Goal: Information Seeking & Learning: Learn about a topic

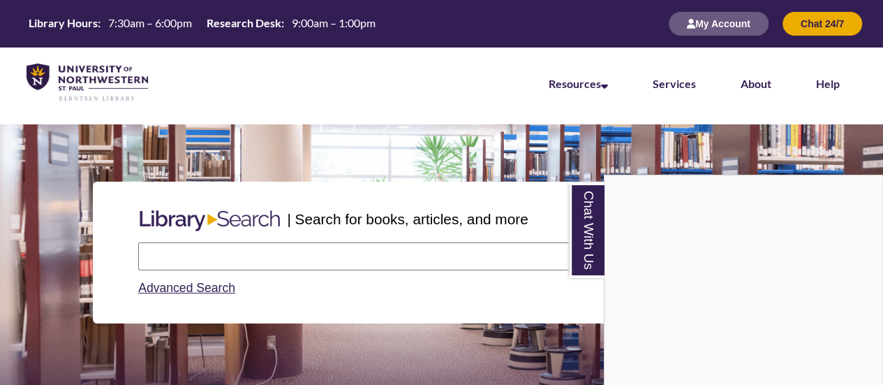
click at [429, 249] on div "Chat With Us" at bounding box center [441, 192] width 883 height 385
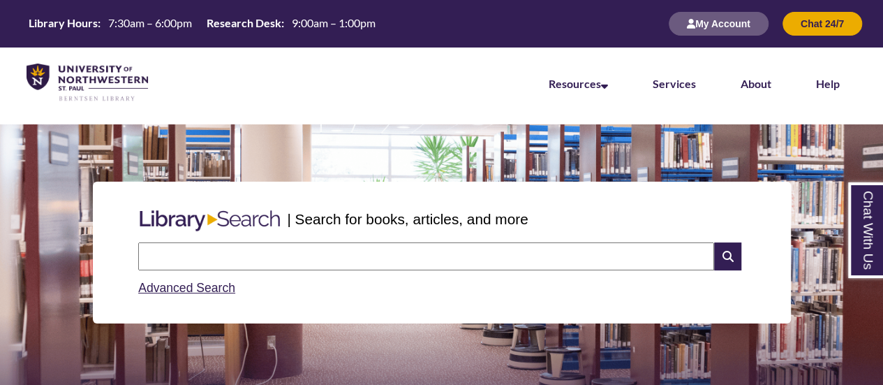
click at [355, 252] on input "text" at bounding box center [426, 256] width 576 height 28
click at [329, 244] on input "text" at bounding box center [426, 256] width 576 height 28
type input "**********"
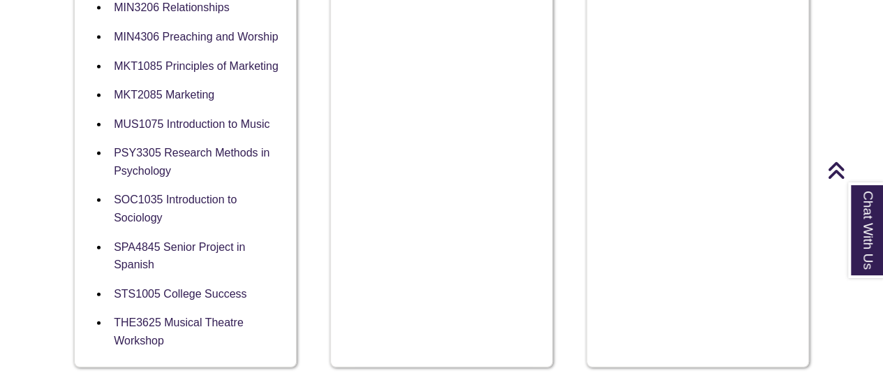
scroll to position [1648, 0]
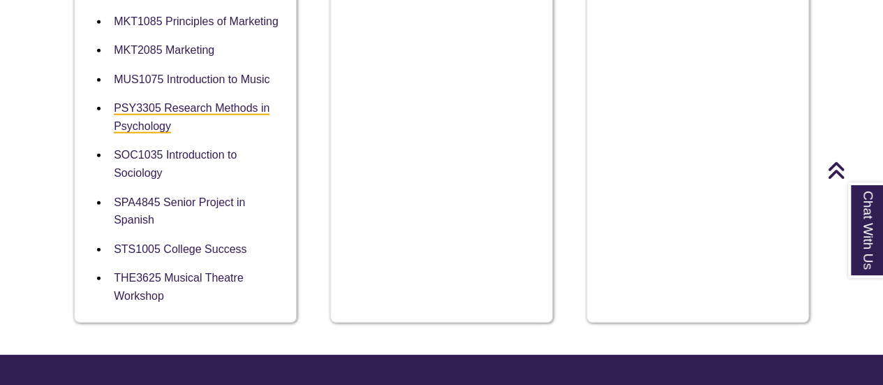
click at [120, 133] on link "PSY3305 Research Methods in Psychology" at bounding box center [192, 117] width 156 height 31
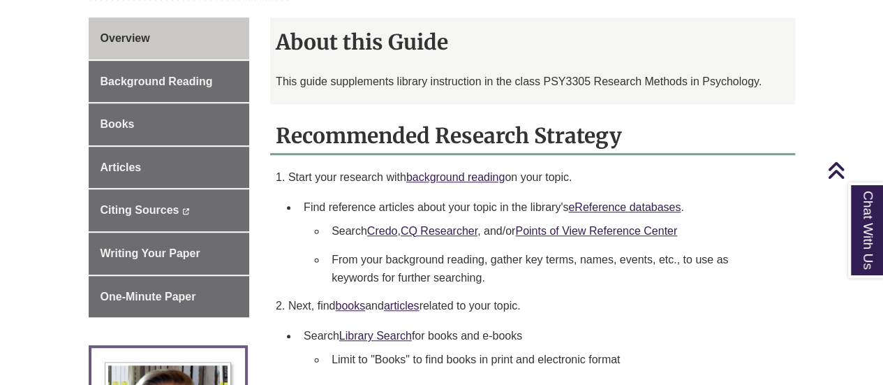
scroll to position [404, 0]
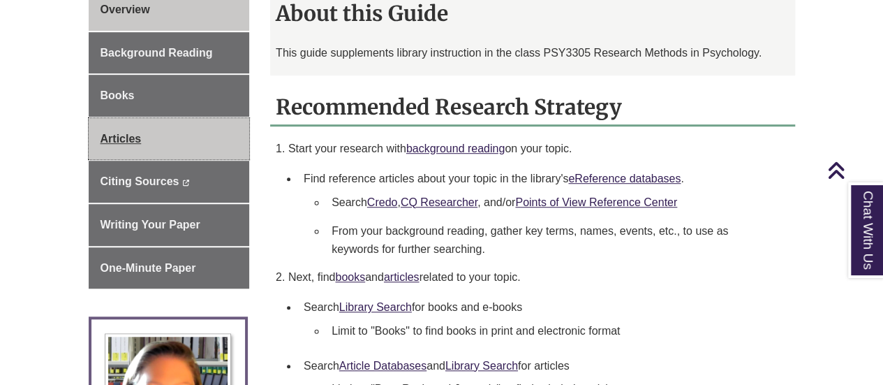
click at [175, 121] on link "Articles" at bounding box center [169, 139] width 161 height 42
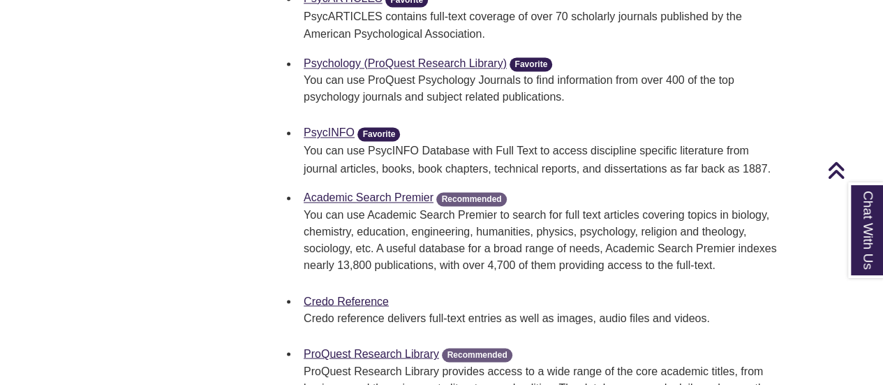
scroll to position [950, 0]
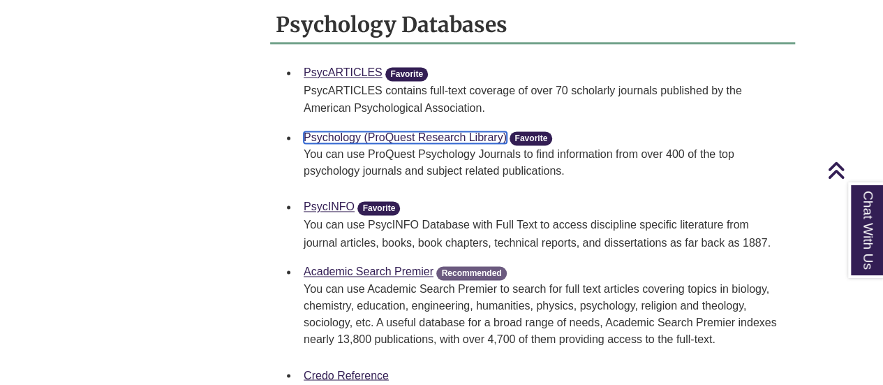
click at [388, 143] on link "Psychology (ProQuest Research Library)" at bounding box center [405, 137] width 203 height 12
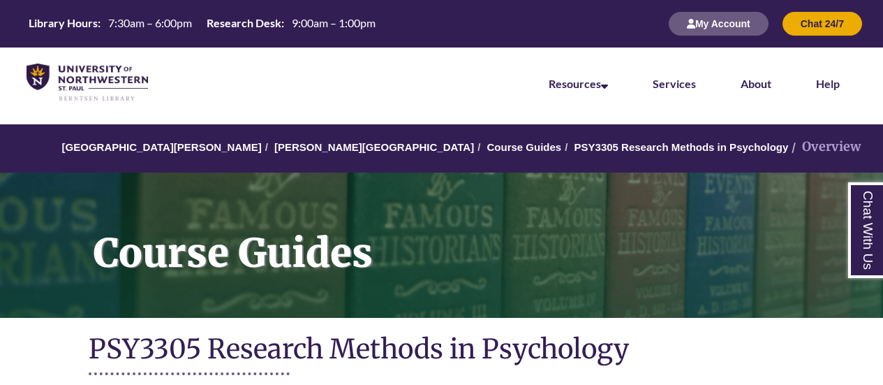
scroll to position [404, 0]
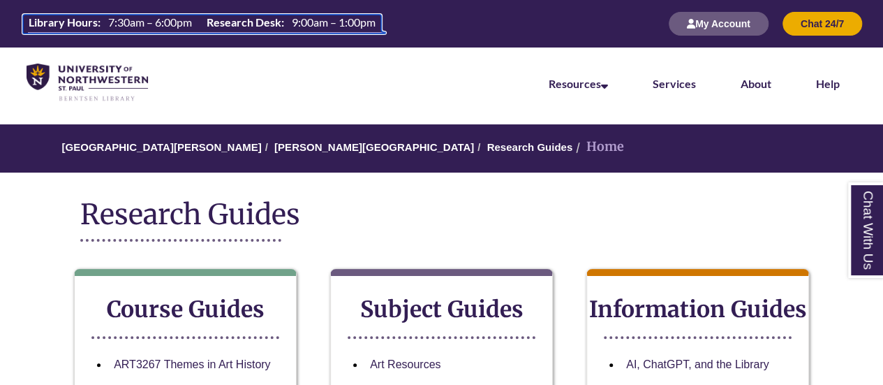
click at [69, 15] on th "Library Hours:" at bounding box center [63, 22] width 80 height 15
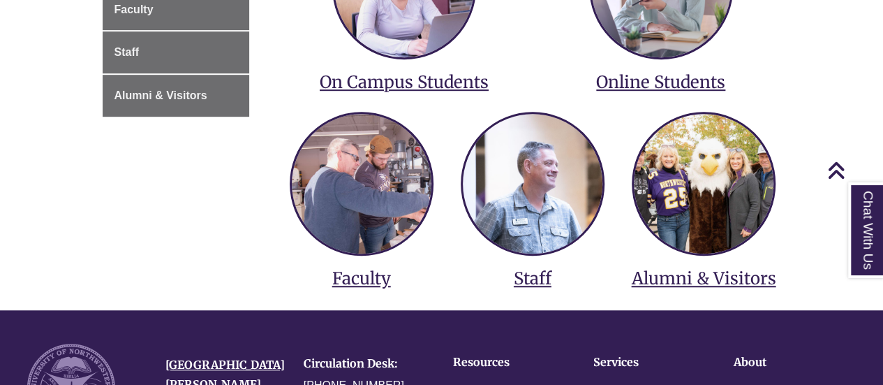
scroll to position [391, 0]
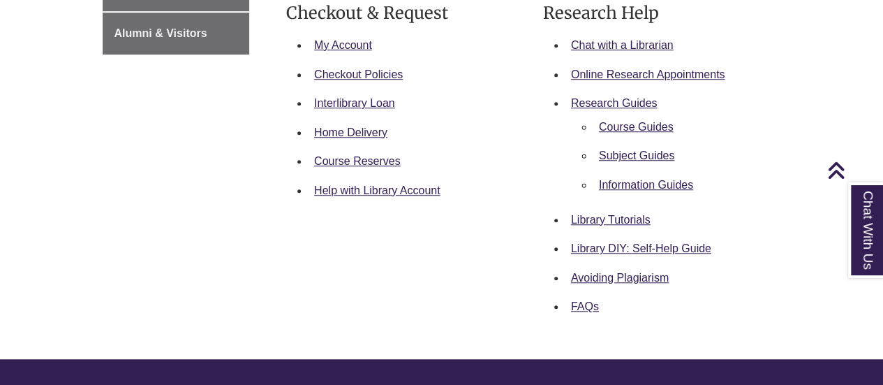
scroll to position [475, 0]
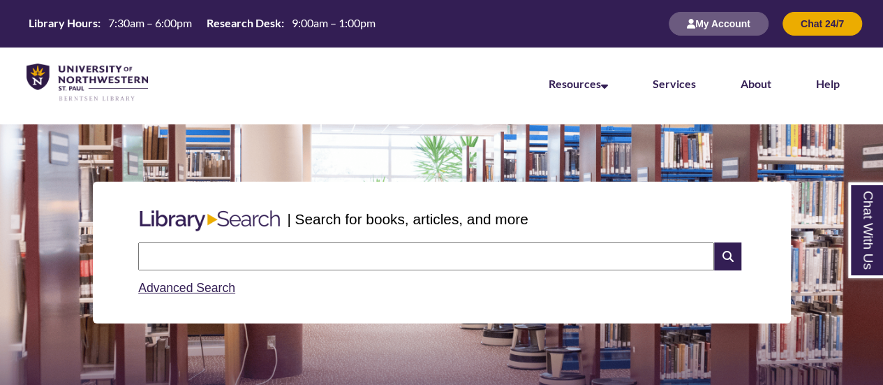
click at [433, 258] on input "text" at bounding box center [426, 256] width 576 height 28
type input "**********"
click at [722, 268] on icon at bounding box center [727, 256] width 27 height 28
